Goal: Task Accomplishment & Management: Manage account settings

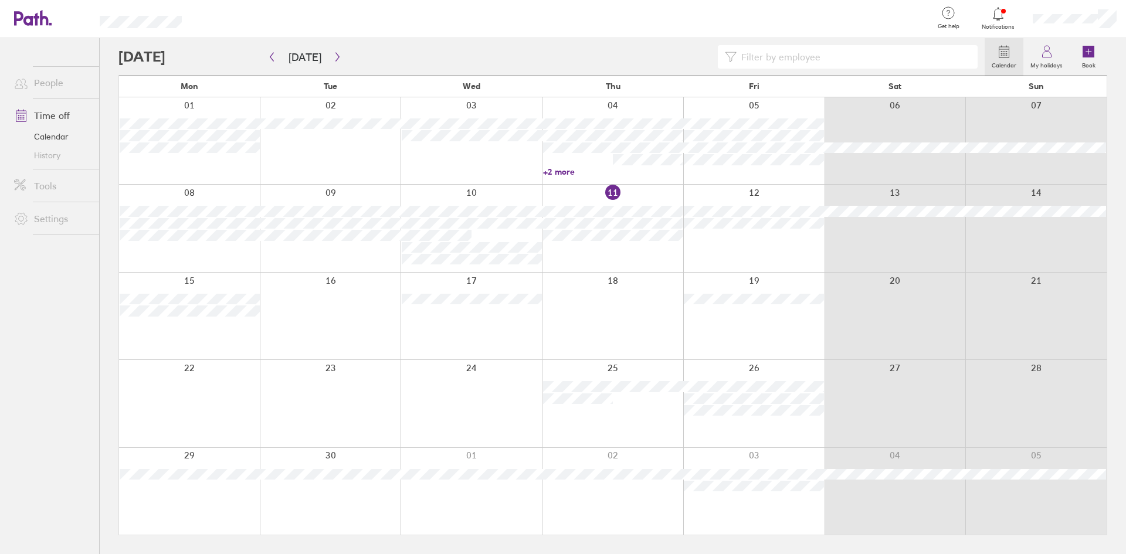
click at [589, 297] on div at bounding box center [612, 316] width 141 height 87
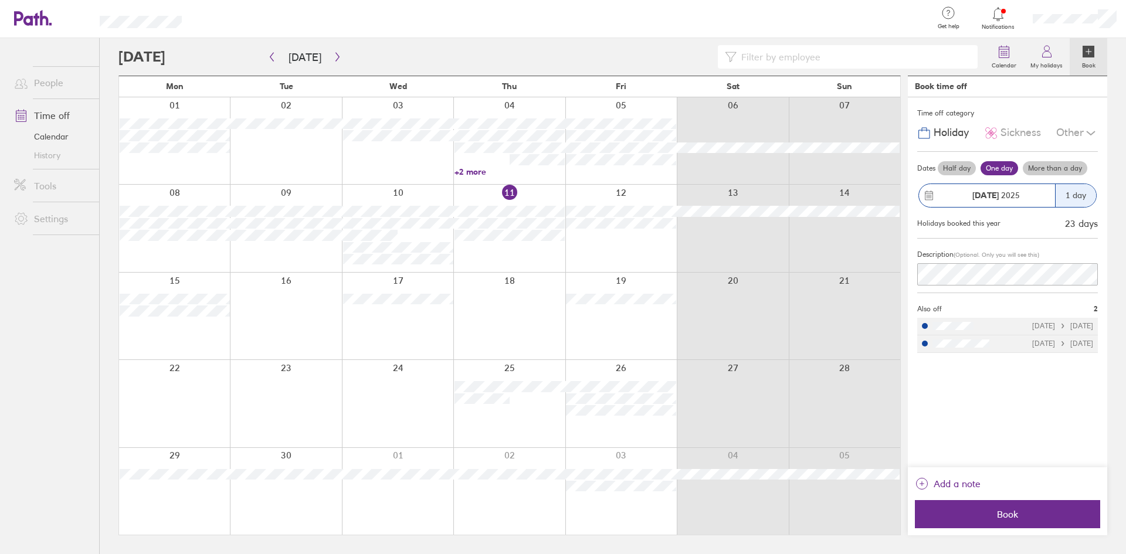
click at [262, 307] on div at bounding box center [285, 316] width 111 height 87
click at [307, 290] on div at bounding box center [285, 316] width 111 height 87
click at [305, 302] on div at bounding box center [285, 316] width 111 height 87
click at [955, 167] on label "Half day" at bounding box center [957, 168] width 38 height 14
click at [0, 0] on input "Half day" at bounding box center [0, 0] width 0 height 0
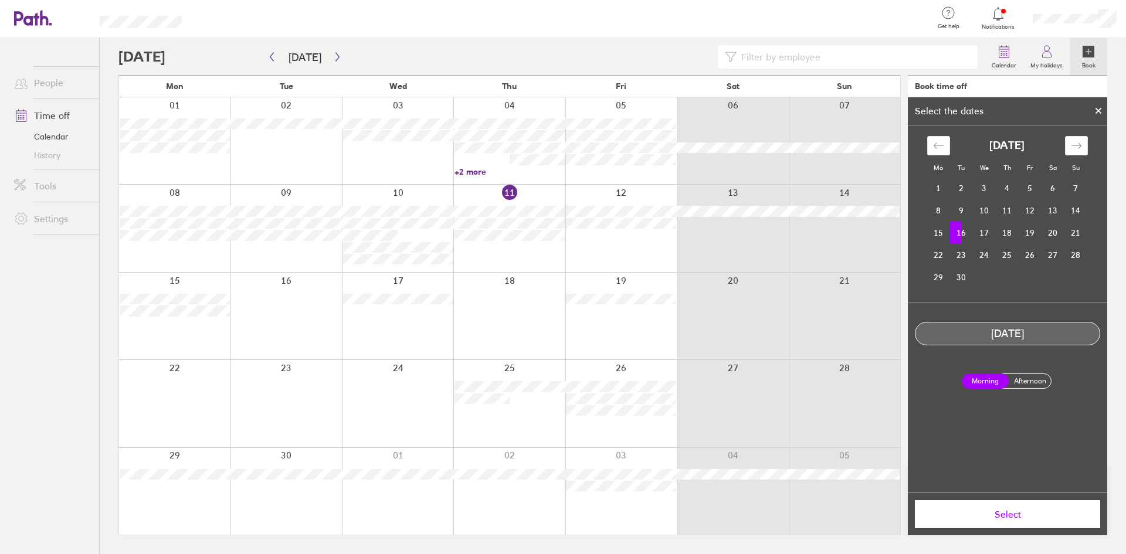
click at [1100, 110] on icon at bounding box center [1098, 110] width 5 height 5
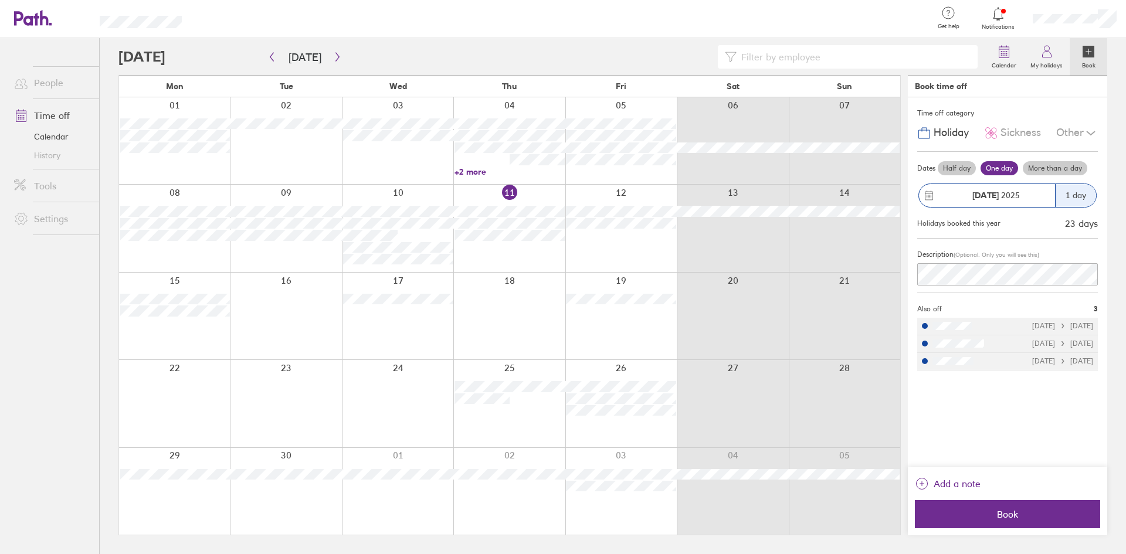
click at [1085, 136] on icon at bounding box center [1091, 133] width 14 height 14
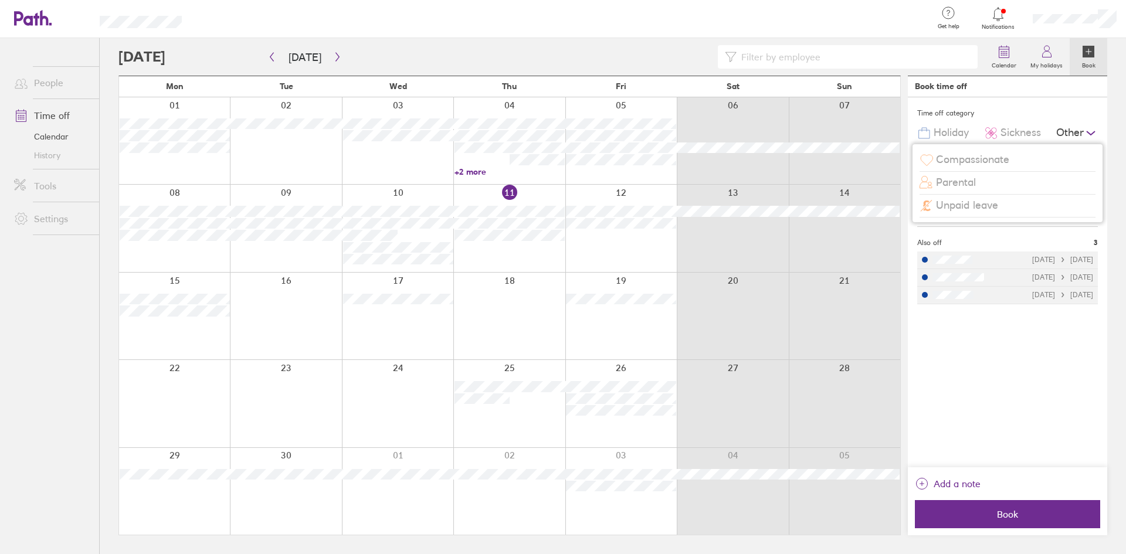
click at [958, 202] on span "Unpaid leave" at bounding box center [967, 205] width 62 height 12
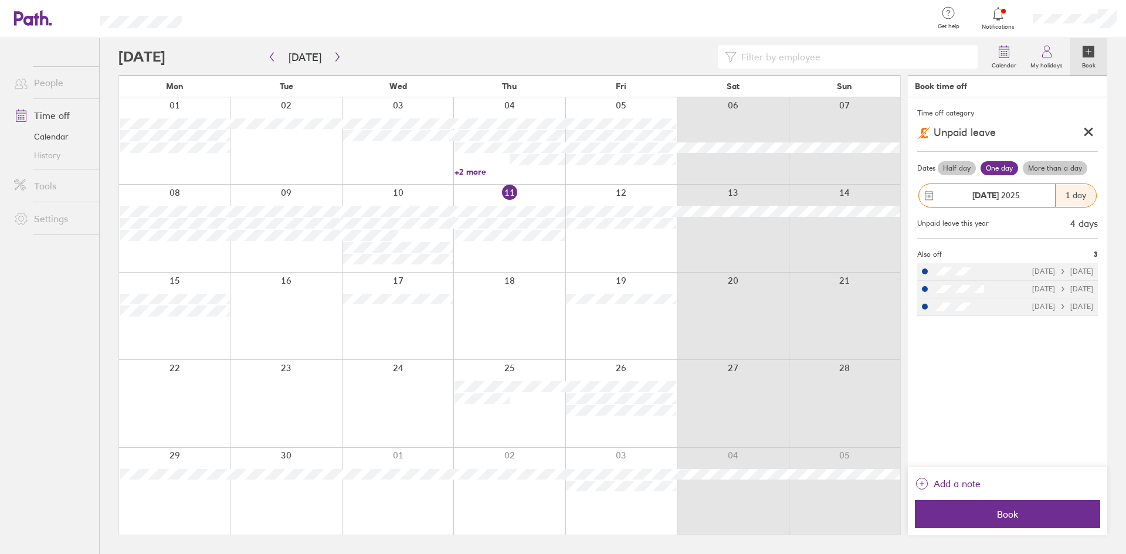
click at [945, 165] on label "Half day" at bounding box center [957, 168] width 38 height 14
click at [0, 0] on input "Half day" at bounding box center [0, 0] width 0 height 0
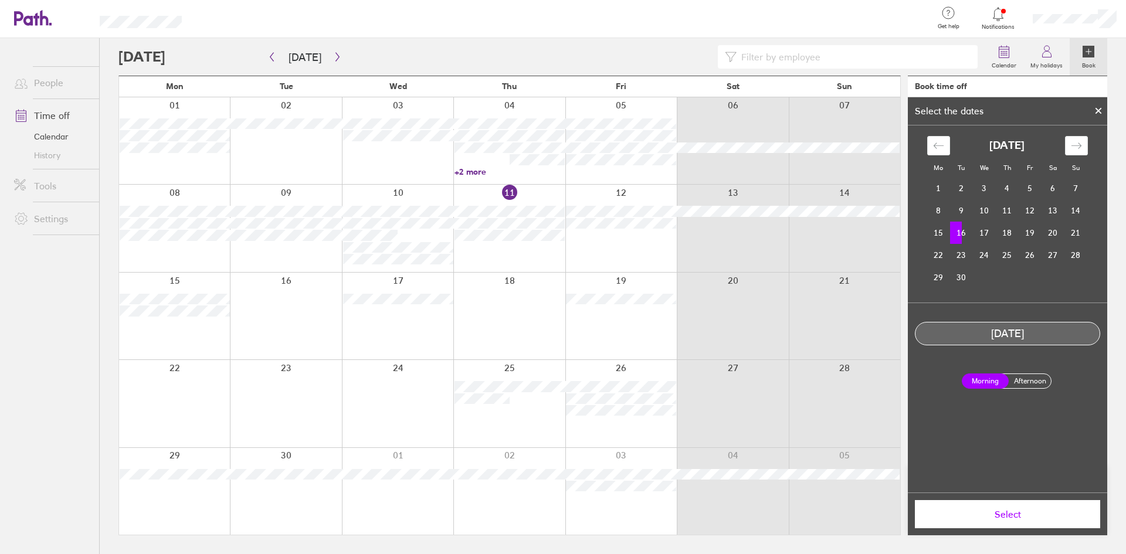
click at [999, 509] on span "Select" at bounding box center [1007, 514] width 169 height 11
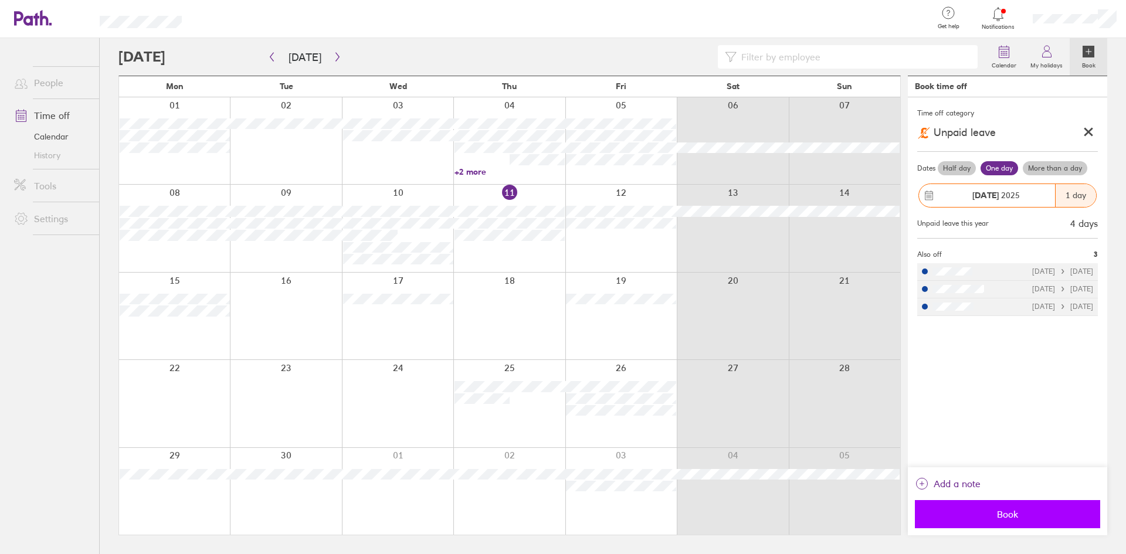
click at [1004, 507] on button "Book" at bounding box center [1007, 514] width 185 height 28
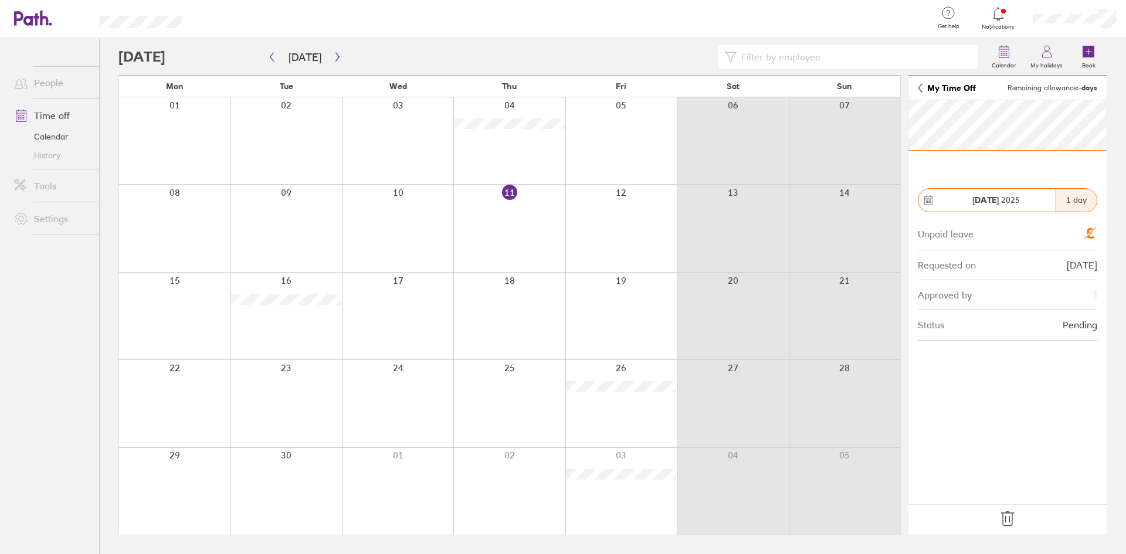
click at [1002, 522] on icon at bounding box center [1007, 519] width 19 height 19
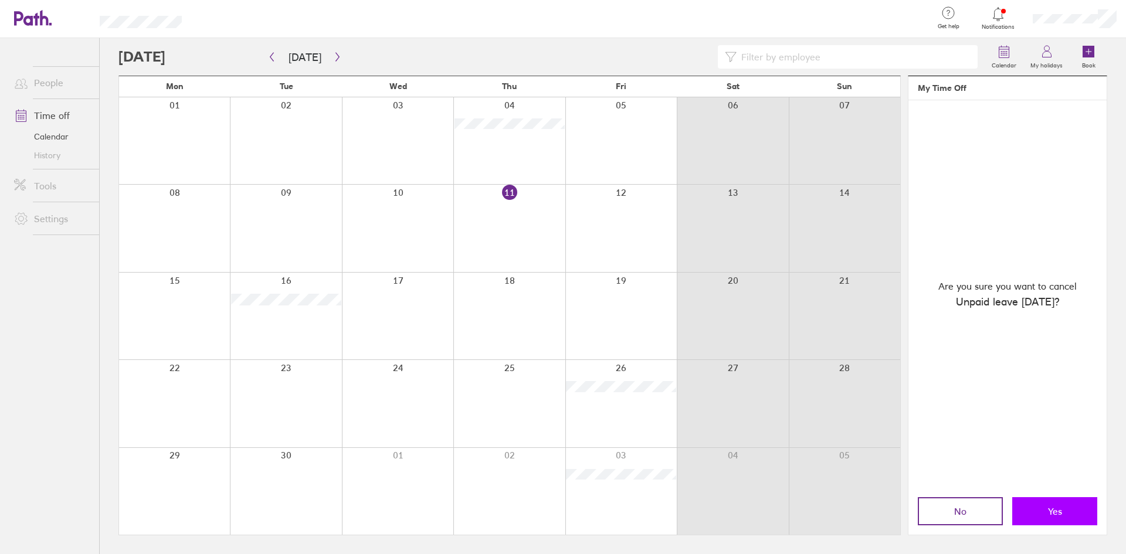
click at [1040, 506] on button "Yes" at bounding box center [1054, 511] width 85 height 28
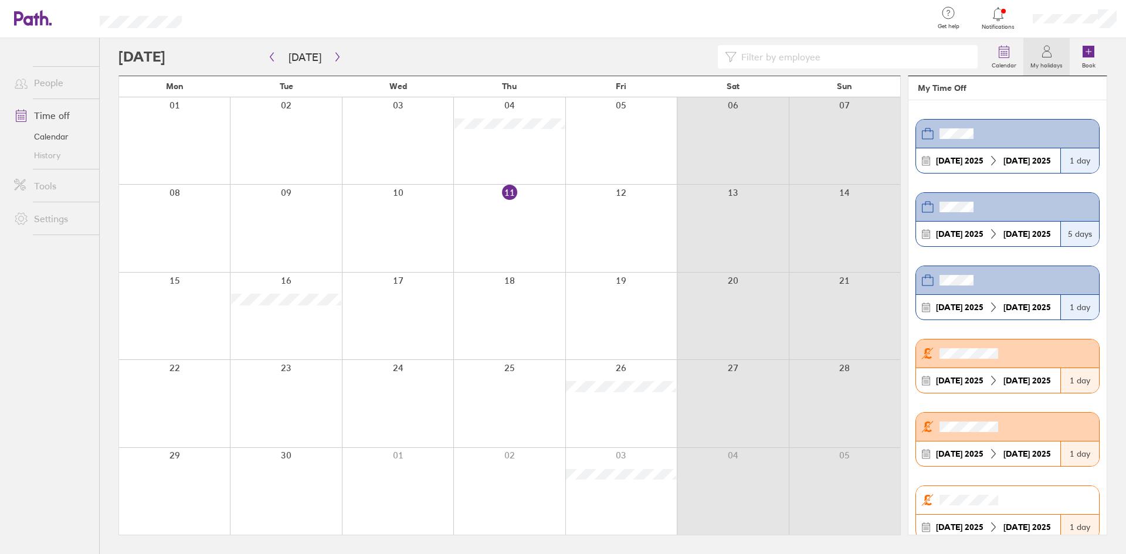
click at [276, 314] on div at bounding box center [285, 316] width 111 height 87
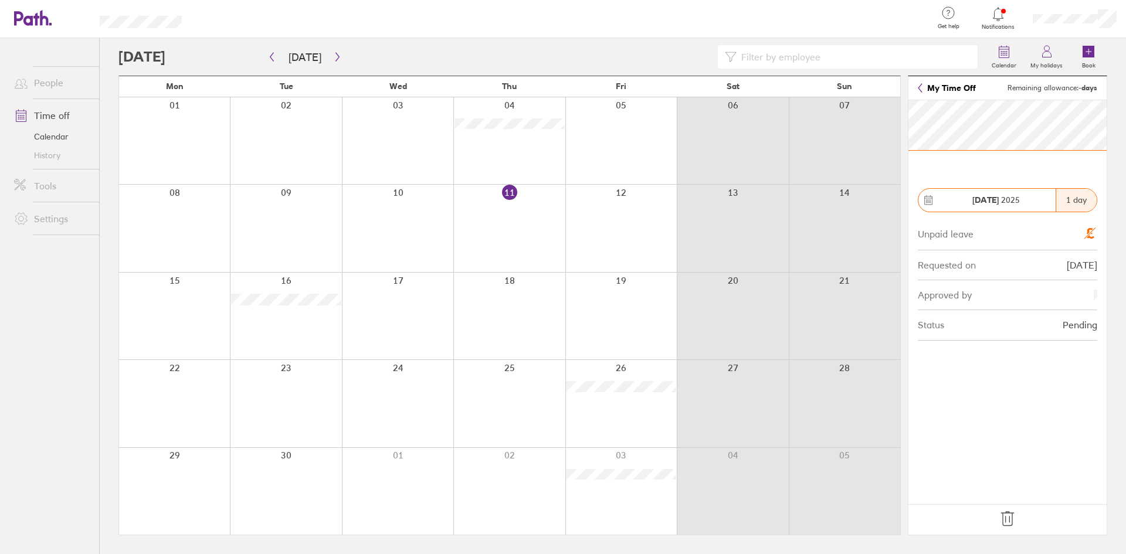
click at [1006, 523] on icon at bounding box center [1007, 519] width 19 height 19
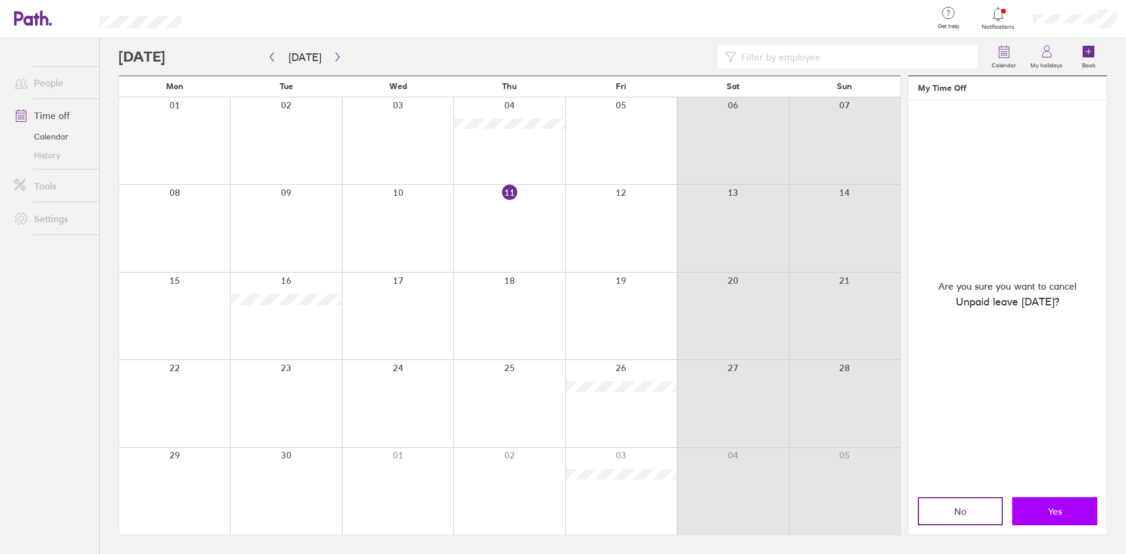
click at [1060, 504] on button "Yes" at bounding box center [1054, 511] width 85 height 28
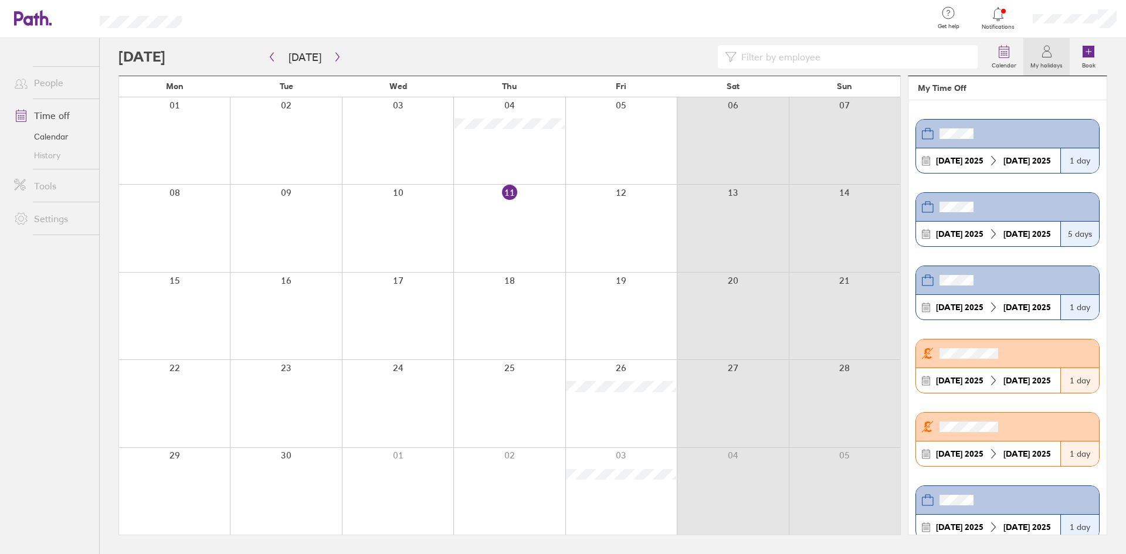
click at [306, 307] on div at bounding box center [285, 316] width 111 height 87
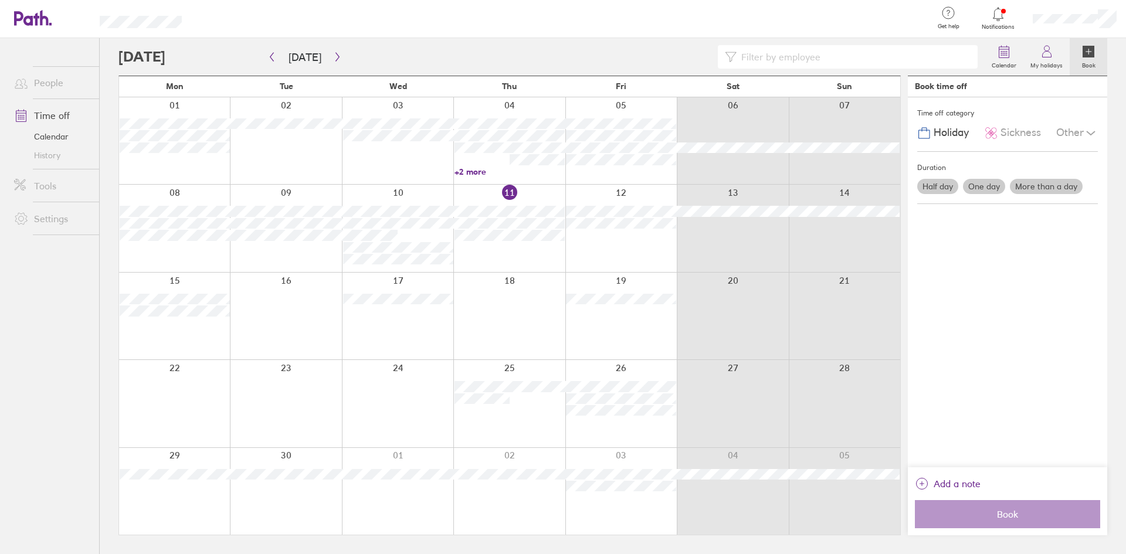
click at [278, 305] on div at bounding box center [285, 316] width 111 height 87
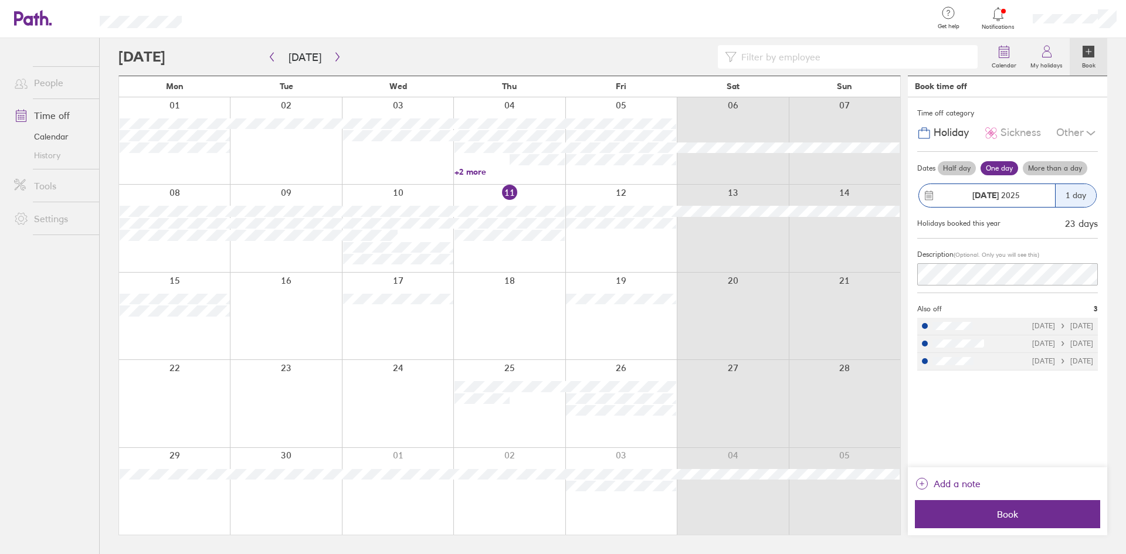
click at [1069, 131] on div "Other" at bounding box center [1077, 133] width 42 height 22
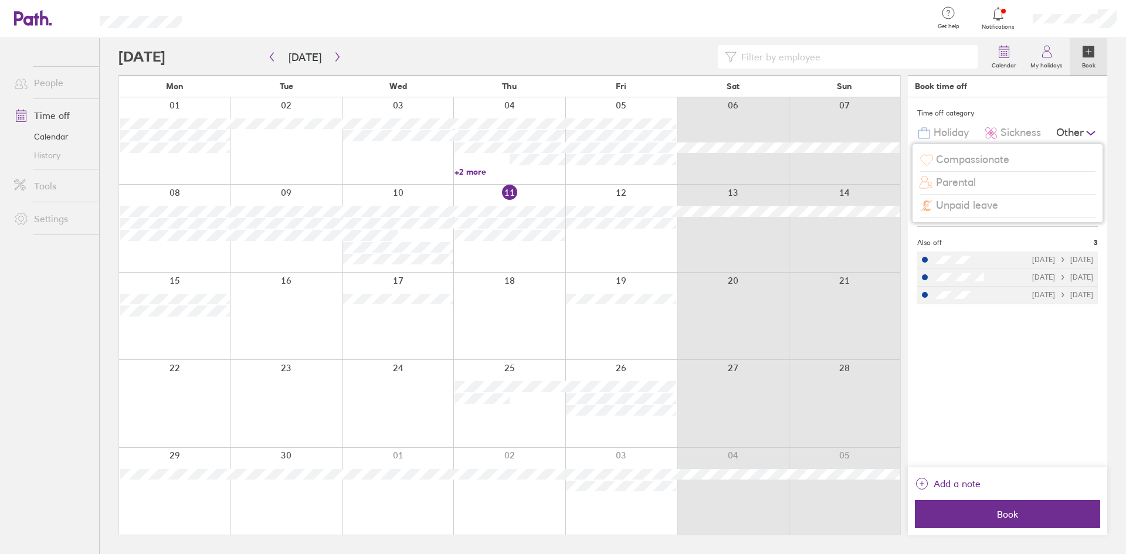
click at [968, 205] on span "Unpaid leave" at bounding box center [967, 205] width 62 height 12
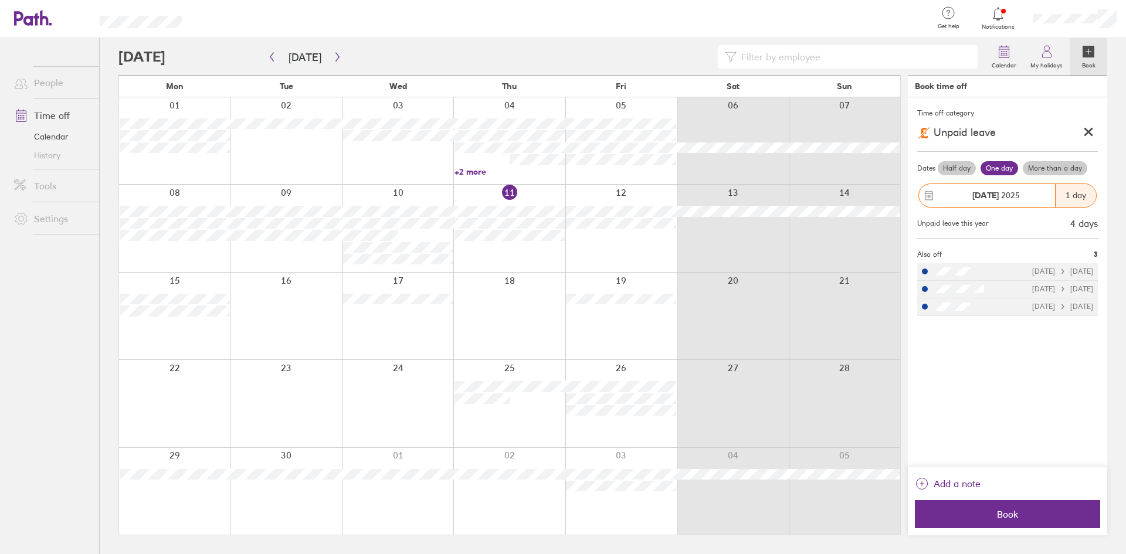
click at [950, 167] on label "Half day" at bounding box center [957, 168] width 38 height 14
click at [0, 0] on input "Half day" at bounding box center [0, 0] width 0 height 0
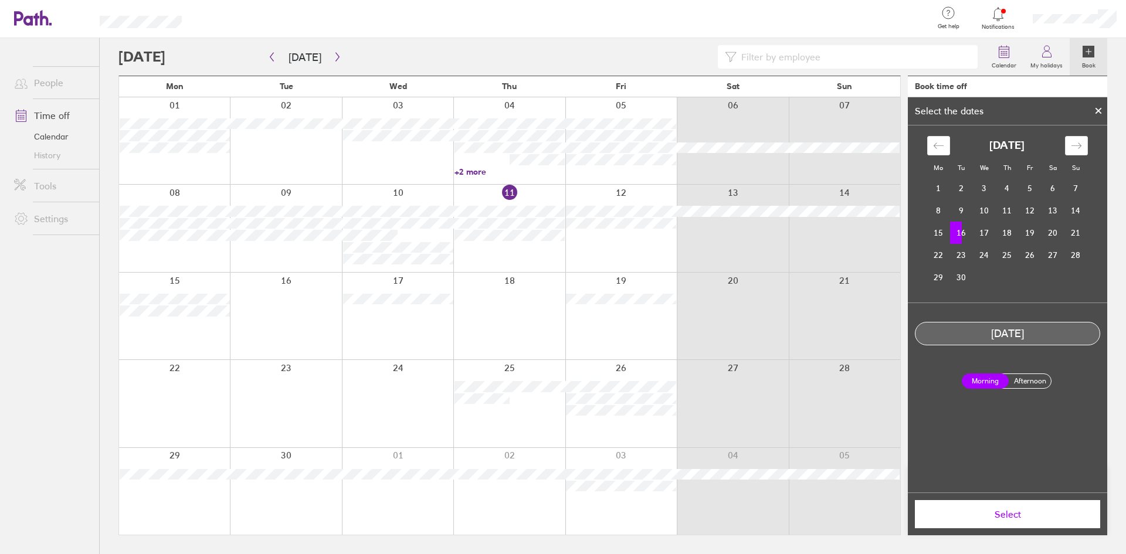
click at [1001, 510] on span "Select" at bounding box center [1007, 514] width 169 height 11
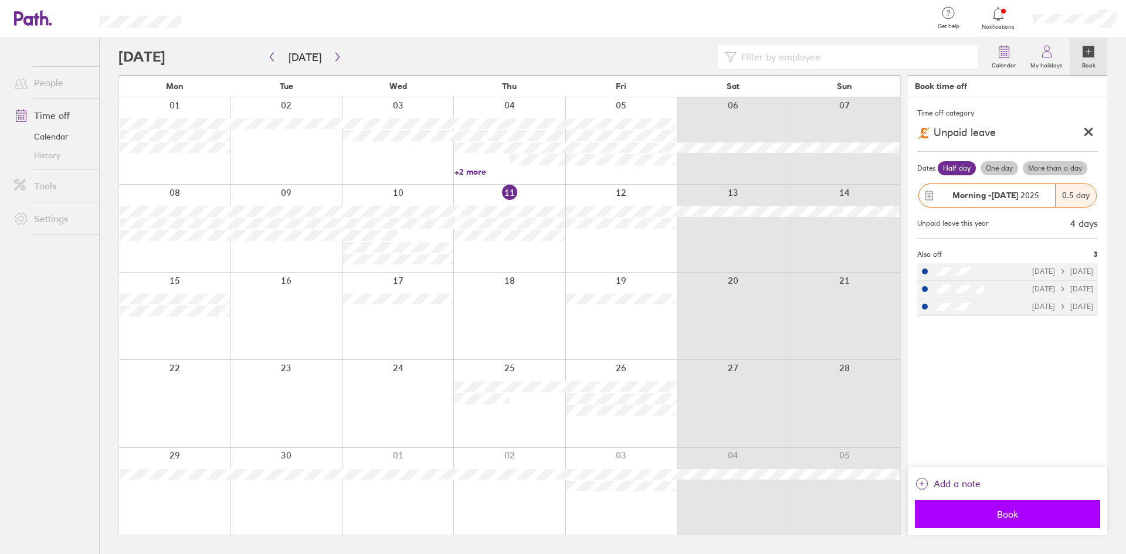
click at [1004, 512] on span "Book" at bounding box center [1007, 514] width 169 height 11
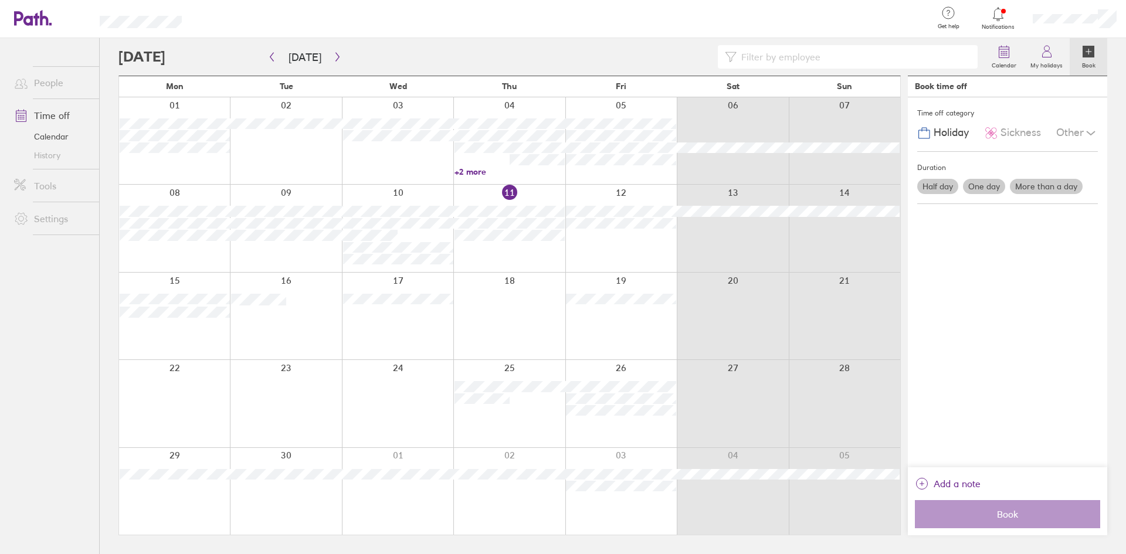
drag, startPoint x: 996, startPoint y: 297, endPoint x: 994, endPoint y: 156, distance: 140.7
click at [996, 294] on div "Time off category Holiday Sickness Other Duration Half day One day More than a …" at bounding box center [1007, 282] width 199 height 370
